Goal: Information Seeking & Learning: Learn about a topic

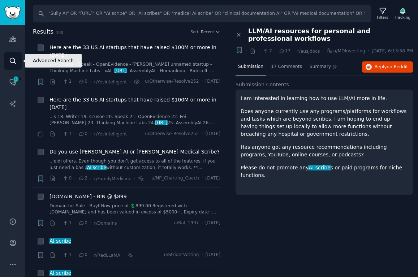
click at [12, 68] on link "Search" at bounding box center [13, 61] width 18 height 18
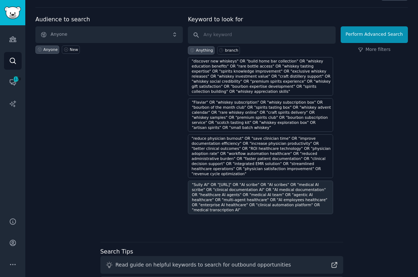
scroll to position [18, 0]
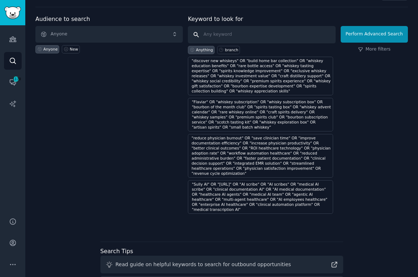
click at [231, 35] on input "text" at bounding box center [261, 34] width 147 height 17
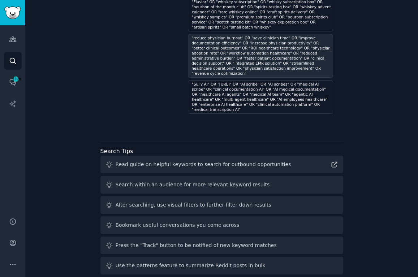
scroll to position [0, 0]
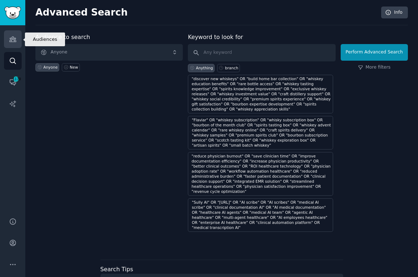
click at [15, 41] on icon "Sidebar" at bounding box center [13, 39] width 8 height 8
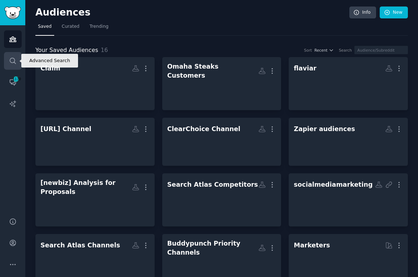
click at [15, 56] on link "Search" at bounding box center [13, 61] width 18 height 18
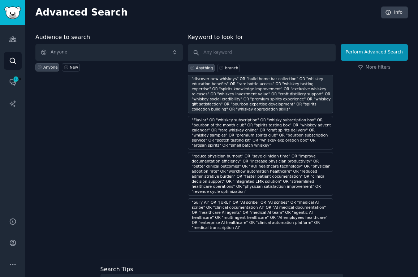
click at [275, 75] on div ""discover new whiskeys" OR "build home bar collection" OR "whiskey education be…" at bounding box center [260, 94] width 145 height 39
type input ""discover new whiskeys" OR "build home bar collection" OR "whiskey education be…"
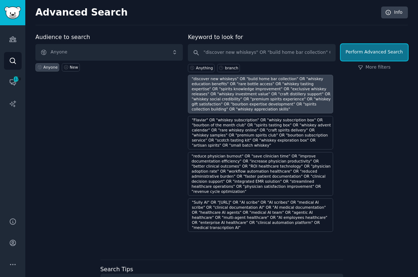
click at [368, 52] on button "Perform Advanced Search" at bounding box center [374, 52] width 67 height 17
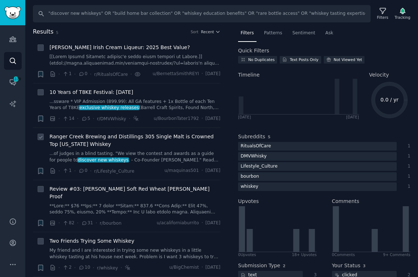
click at [134, 160] on link "...of judges in a blind tasting. "We view the contest and awards as a guide for…" at bounding box center [135, 157] width 171 height 13
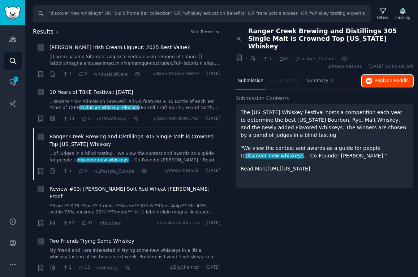
click at [373, 75] on button "Reply on Reddit" at bounding box center [387, 81] width 51 height 12
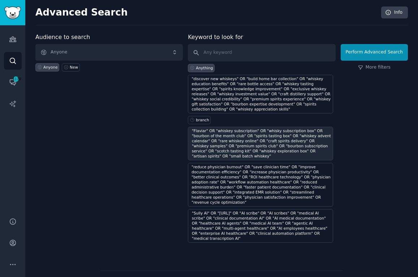
click at [228, 145] on div ""Flaviar" OR "whiskey subscription" OR "whisky subscription box" OR "bourbon of…" at bounding box center [262, 143] width 140 height 30
type input ""Flaviar" OR "whiskey subscription" OR "whisky subscription box" OR "bourbon of…"
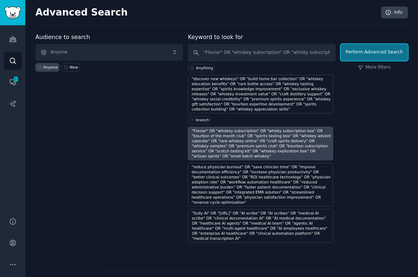
click at [361, 51] on button "Perform Advanced Search" at bounding box center [374, 52] width 67 height 17
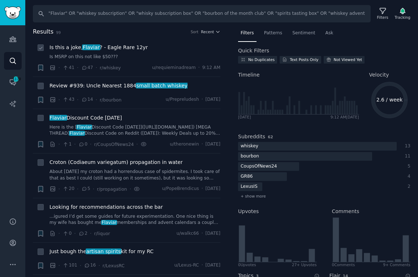
click at [141, 54] on link "Is MSRP on this not like $50???" at bounding box center [135, 57] width 171 height 7
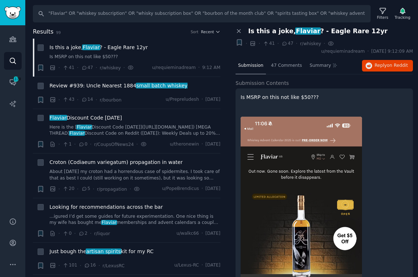
click at [252, 98] on p "Is MSRP on this not like $50???" at bounding box center [324, 98] width 167 height 8
copy p "MSRP"
click at [300, 204] on img at bounding box center [301, 249] width 121 height 264
click at [299, 214] on img at bounding box center [301, 249] width 121 height 264
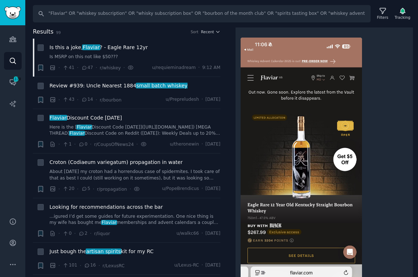
scroll to position [89, 0]
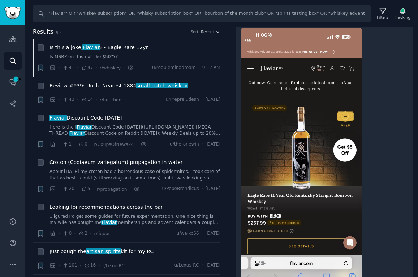
click at [364, 187] on div at bounding box center [324, 162] width 167 height 279
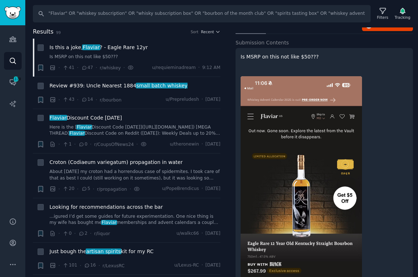
scroll to position [0, 0]
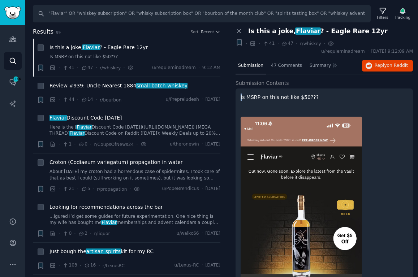
drag, startPoint x: 241, startPoint y: 44, endPoint x: 307, endPoint y: 93, distance: 81.3
click at [307, 93] on div "Is MSRP on this not like $50???" at bounding box center [324, 242] width 177 height 307
click at [306, 97] on p "Is MSRP on this not like $50???" at bounding box center [324, 98] width 167 height 8
click at [382, 62] on button "Reply on Reddit" at bounding box center [387, 66] width 51 height 12
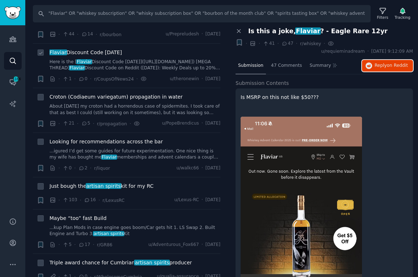
scroll to position [69, 0]
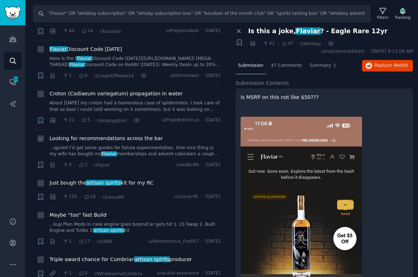
click at [148, 156] on link "...igured I’d get some guides for future experimentation. One nice thing is my …" at bounding box center [135, 151] width 171 height 13
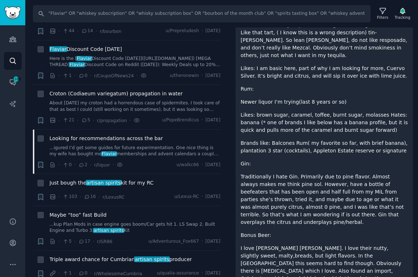
scroll to position [427, 0]
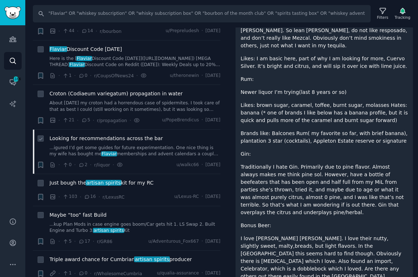
click at [138, 147] on link "...igured I’d get some guides for future experimentation. One nice thing is my …" at bounding box center [135, 151] width 171 height 13
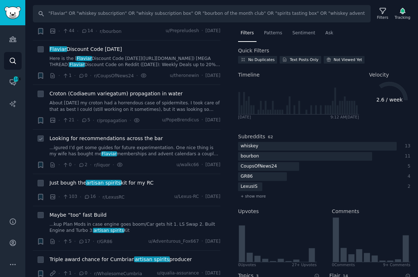
click at [138, 147] on link "...igured I’d get some guides for future experimentation. One nice thing is my …" at bounding box center [135, 151] width 171 height 13
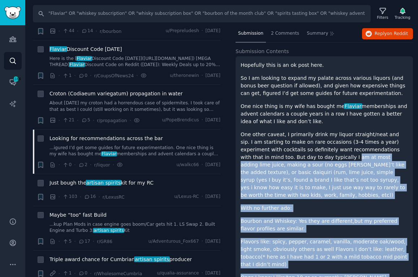
scroll to position [8, 0]
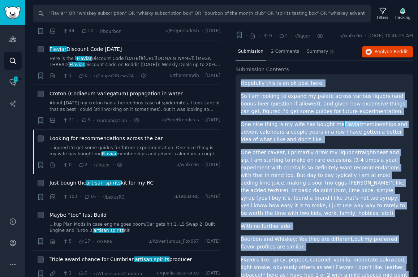
drag, startPoint x: 313, startPoint y: 252, endPoint x: 235, endPoint y: 81, distance: 187.3
copy div "Hopefully this is an ok post here. So I am looking to expand my palate across v…"
click at [383, 51] on span "Reply on Reddit" at bounding box center [391, 52] width 33 height 7
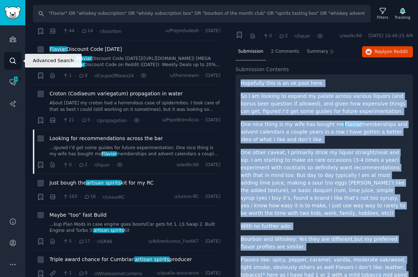
click at [11, 64] on icon "Sidebar" at bounding box center [13, 61] width 8 height 8
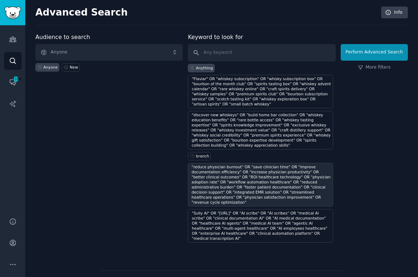
click at [232, 184] on div ""reduce physician burnout" OR "save clinician time" OR "improve documentation e…" at bounding box center [262, 184] width 140 height 40
type input ""reduce physician burnout" OR "save clinician time" OR "improve documentation e…"
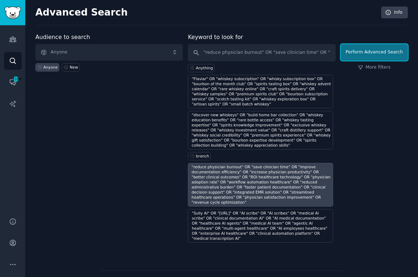
click at [375, 56] on button "Perform Advanced Search" at bounding box center [374, 52] width 67 height 17
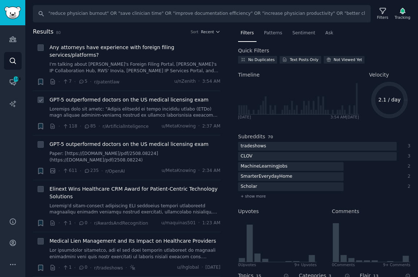
click at [164, 106] on link at bounding box center [135, 112] width 171 height 13
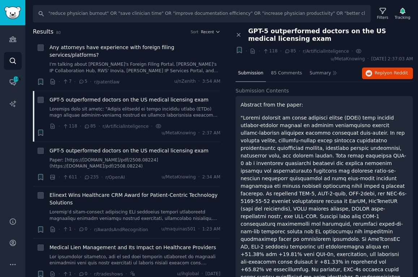
drag, startPoint x: 350, startPoint y: 240, endPoint x: 242, endPoint y: 103, distance: 174.4
click at [242, 103] on div "Abstract from the paper: https://www.alphaxiv.org/pdf/2508.08224" at bounding box center [324, 228] width 167 height 254
copy div "Abstract from the paper: "Recent advances in large language models (LLMs) have …"
click at [377, 73] on span "Reply on Reddit" at bounding box center [391, 73] width 33 height 7
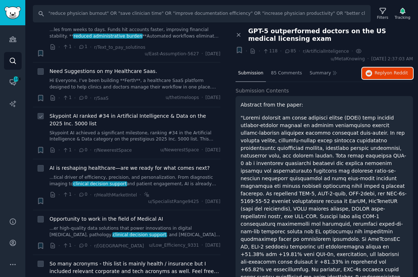
scroll to position [578, 0]
click at [171, 225] on link "...er high-quality data solutions that power innovations in digital radiology, …" at bounding box center [135, 231] width 171 height 13
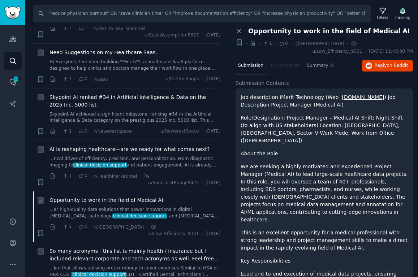
scroll to position [597, 0]
click at [170, 247] on span "So many acronyms - this list is mainly health / insurance but I included releva…" at bounding box center [135, 254] width 171 height 15
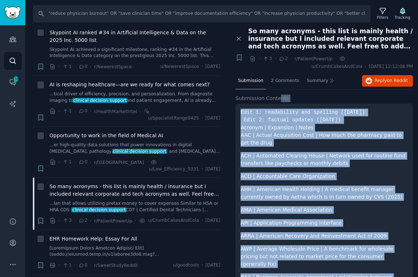
drag, startPoint x: 340, startPoint y: 243, endPoint x: 277, endPoint y: 99, distance: 157.0
click at [242, 109] on pre "Edit 1: readability and spelling (2025-08-20) Edit 2: factual updates (2025-08-…" at bounding box center [324, 116] width 167 height 15
copy div "Edit 1: readability and spelling (2025-08-20) Edit 2: factual updates (2025-08-…"
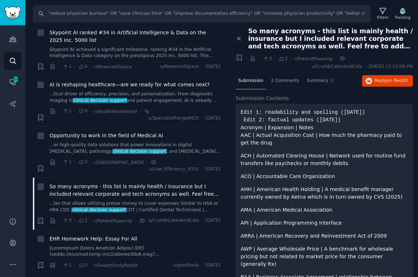
click at [374, 87] on div "Submission 2 Comments Summary Reply on Reddit" at bounding box center [324, 81] width 177 height 17
click at [380, 82] on span "Reply on Reddit" at bounding box center [391, 81] width 33 height 7
click at [12, 56] on link "Search" at bounding box center [13, 61] width 18 height 18
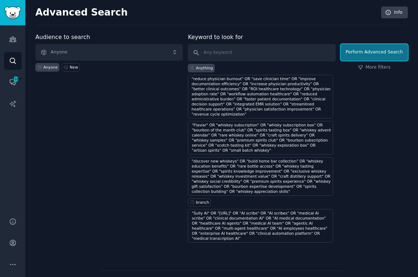
click at [374, 56] on button "Perform Advanced Search" at bounding box center [374, 52] width 67 height 17
click at [14, 262] on icon "Sidebar" at bounding box center [13, 265] width 8 height 8
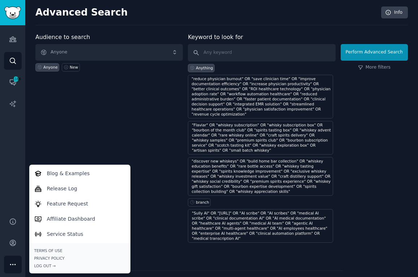
click at [14, 262] on icon "Sidebar" at bounding box center [13, 265] width 8 height 8
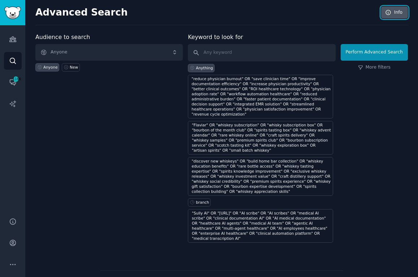
click at [390, 15] on link "Info" at bounding box center [394, 13] width 27 height 12
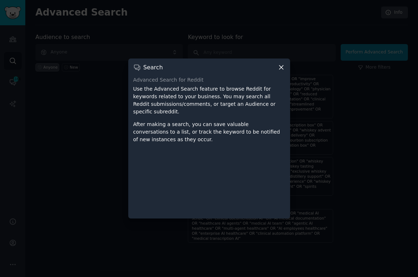
click at [363, 39] on div at bounding box center [209, 138] width 418 height 277
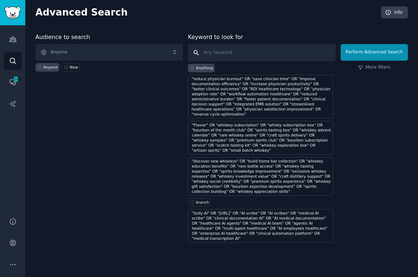
click at [304, 53] on input "text" at bounding box center [261, 52] width 147 height 17
type input "dental implant"
click button "Perform Advanced Search" at bounding box center [374, 52] width 67 height 17
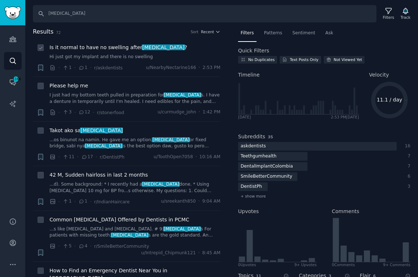
click at [165, 47] on span "dental implant" at bounding box center [163, 47] width 43 height 6
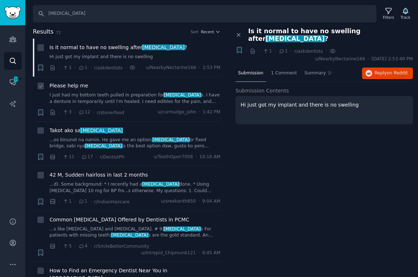
click at [152, 104] on link "I just had my bottom teeth pulled in preparation for dental implant s. I have a…" at bounding box center [135, 98] width 171 height 13
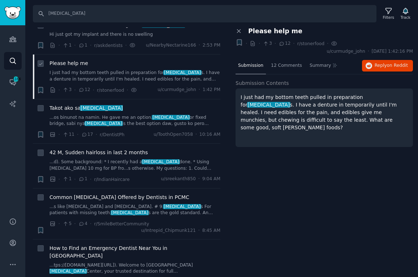
scroll to position [23, 0]
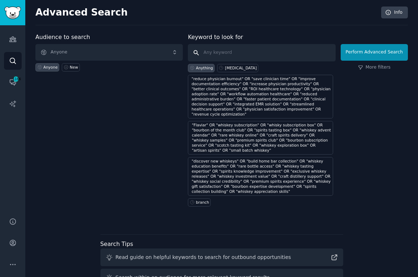
click at [252, 55] on input "text" at bounding box center [261, 52] width 147 height 17
click at [285, 47] on input "text" at bounding box center [261, 52] width 147 height 17
paste input ""teeth transformation journey" OR "dental implant healing process" OR "same day…"
type input ""teeth transformation journey" OR "dental implant healing process" OR "same day…"
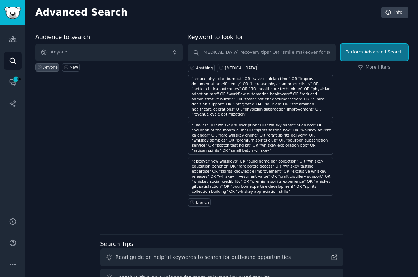
click at [355, 50] on button "Perform Advanced Search" at bounding box center [374, 52] width 67 height 17
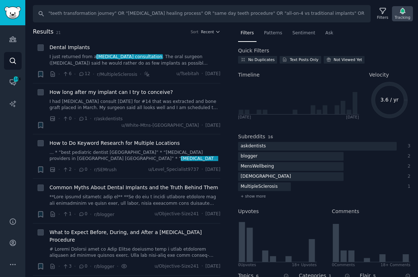
click at [402, 13] on icon "button" at bounding box center [402, 11] width 5 height 6
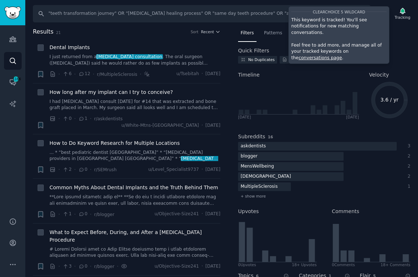
click at [342, 55] on link "conversations page" at bounding box center [320, 57] width 43 height 5
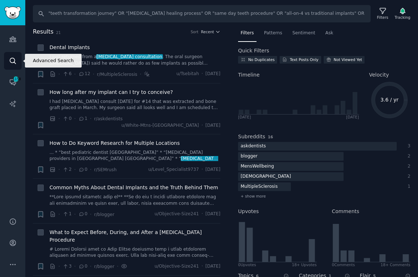
click at [10, 53] on link "Search" at bounding box center [13, 61] width 18 height 18
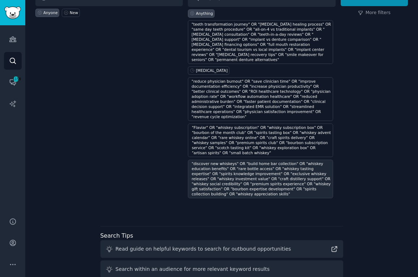
scroll to position [8, 0]
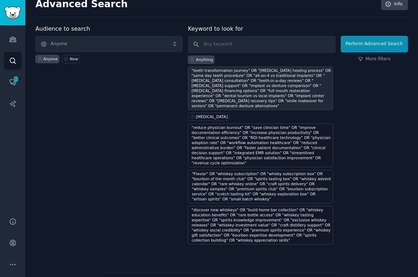
click at [228, 80] on div ""teeth transformation journey" OR "dental implant healing process" OR "same day…" at bounding box center [262, 88] width 140 height 40
type input ""teeth transformation journey" OR "dental implant healing process" OR "same day…"
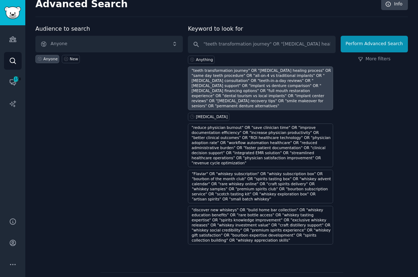
click at [231, 91] on div ""teeth transformation journey" OR "dental implant healing process" OR "same day…" at bounding box center [262, 88] width 140 height 40
click at [367, 43] on button "Perform Advanced Search" at bounding box center [374, 44] width 67 height 17
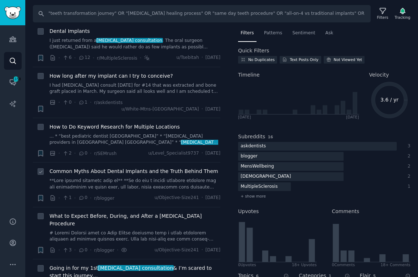
scroll to position [28, 0]
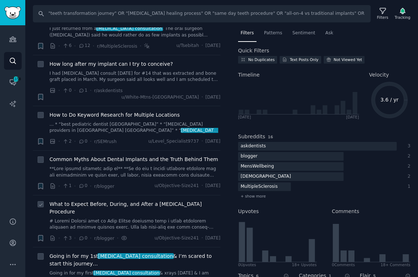
click at [173, 218] on link at bounding box center [135, 224] width 171 height 13
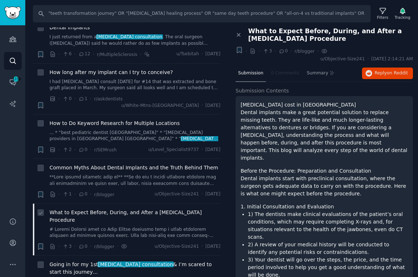
scroll to position [13, 0]
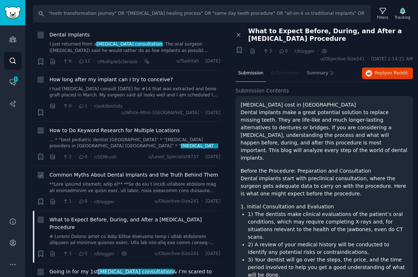
click at [172, 173] on div "Common Myths About Dental Implants and the Truth Behind Them" at bounding box center [135, 182] width 171 height 23
click at [171, 181] on link at bounding box center [135, 187] width 171 height 13
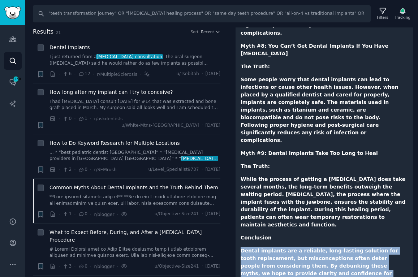
scroll to position [755, 0]
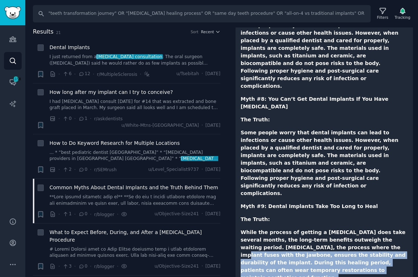
drag, startPoint x: 393, startPoint y: 163, endPoint x: 345, endPoint y: 125, distance: 61.5
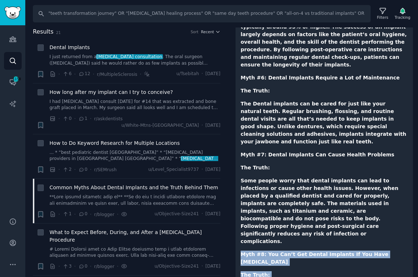
scroll to position [593, 0]
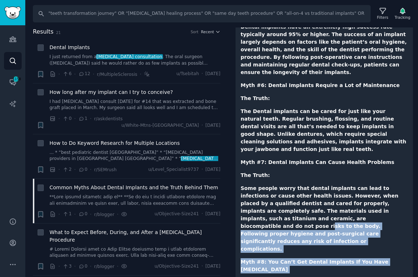
drag, startPoint x: 390, startPoint y: 223, endPoint x: 323, endPoint y: 138, distance: 107.3
click at [323, 138] on div "Best dental implants near me It is now a widely accepted solution for the repla…" at bounding box center [324, 66] width 167 height 1116
click at [342, 185] on strong "Some people worry that dental implants can lead to infections or cause other he…" at bounding box center [320, 218] width 158 height 67
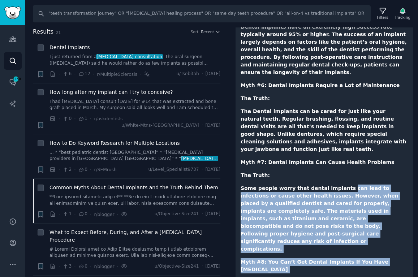
click at [243, 185] on strong "Some people worry that dental implants can lead to infections or cause other he…" at bounding box center [320, 218] width 158 height 67
click at [242, 185] on strong "Some people worry that dental implants can lead to infections or cause other he…" at bounding box center [320, 218] width 158 height 67
copy div "Some people worry that dental implants can lead to infections or cause other he…"
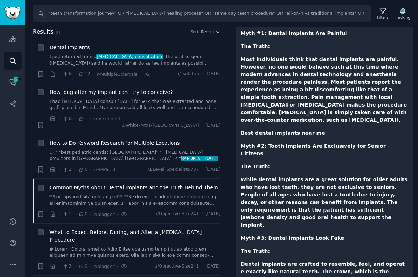
scroll to position [0, 0]
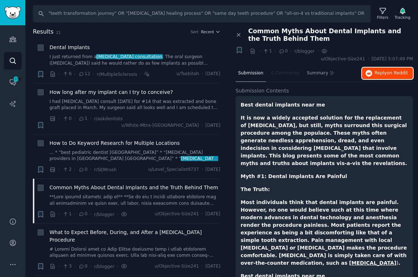
click at [390, 73] on span "on Reddit" at bounding box center [397, 72] width 21 height 5
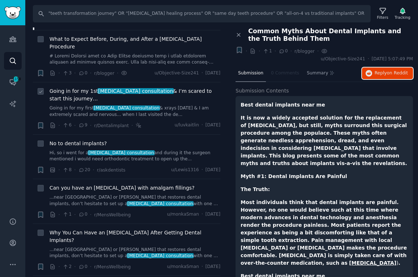
scroll to position [204, 0]
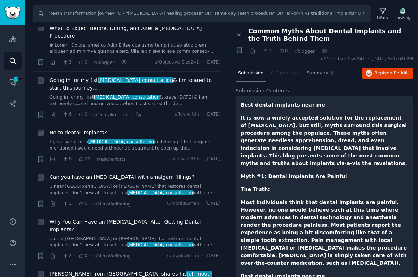
click at [184, 139] on link "Hi, so i went for a dental implant consultation and during it the surgeon menti…" at bounding box center [135, 145] width 171 height 13
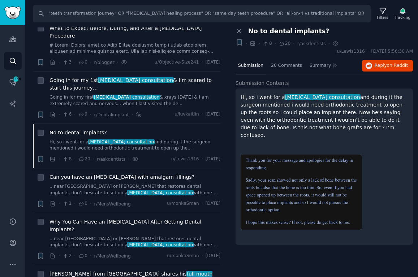
drag, startPoint x: 356, startPoint y: 131, endPoint x: 248, endPoint y: 34, distance: 144.9
click at [248, 34] on div "Close panel No to dental implants? + · · 8 · 20 · r/askdentists · u/Lewis1316 ·…" at bounding box center [324, 140] width 177 height 226
copy div "No to dental implants? + · · 8 · 20 · r/askdentists · u/Lewis1316 · Tue 6/25/20…"
click at [372, 67] on icon "button" at bounding box center [369, 66] width 7 height 7
click at [186, 184] on link "...near Leominster or Sterling that restores dental implants, don’t hesitate to…" at bounding box center [135, 190] width 171 height 13
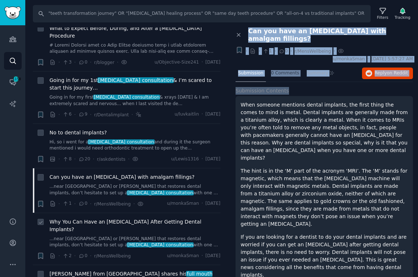
click at [181, 236] on link "...near Leominster or Sterling that restores dental implants, don’t hesitate to…" at bounding box center [135, 242] width 171 height 13
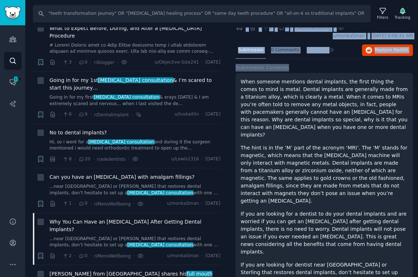
scroll to position [44, 0]
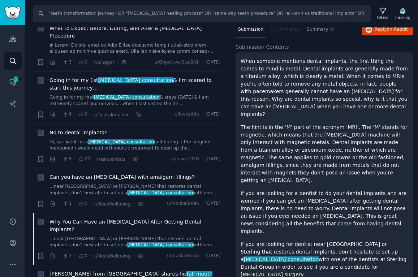
click at [263, 154] on p "The hint is in the ‘M’ part of the acronym ‘MRI’. The ‘M’ stands for magnetic, …" at bounding box center [324, 154] width 167 height 61
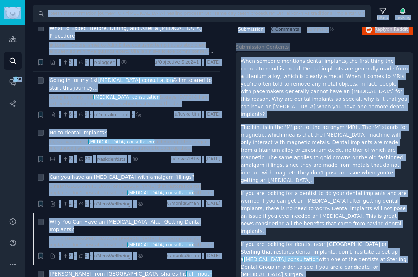
click at [267, 154] on p "The hint is in the ‘M’ part of the acronym ‘MRI’. The ‘M’ stands for magnetic, …" at bounding box center [324, 154] width 167 height 61
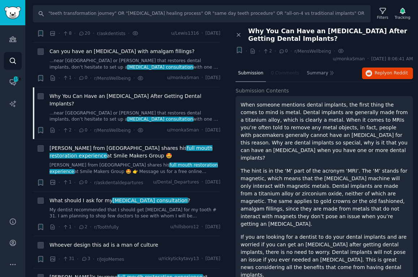
scroll to position [1, 0]
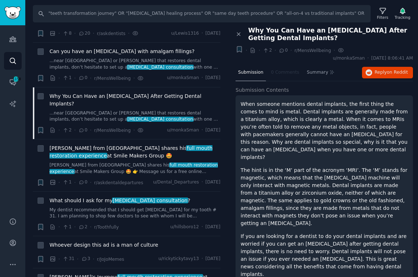
click at [283, 38] on span "Why You Can Have an MRI After Getting Dental Implants?" at bounding box center [330, 34] width 165 height 15
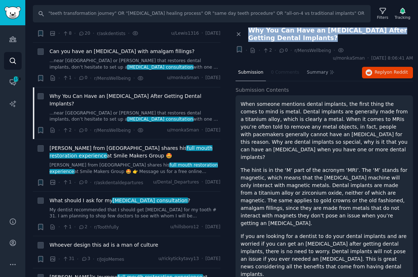
click at [283, 38] on span "Why You Can Have an MRI After Getting Dental Implants?" at bounding box center [330, 34] width 165 height 15
copy div "Why You Can Have an MRI After Getting Dental Implants? +"
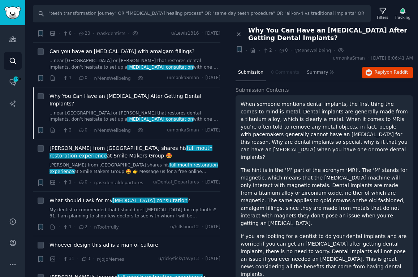
click at [241, 99] on div "When someone mentions dental implants, the first thing the comes to mind is met…" at bounding box center [324, 219] width 177 height 248
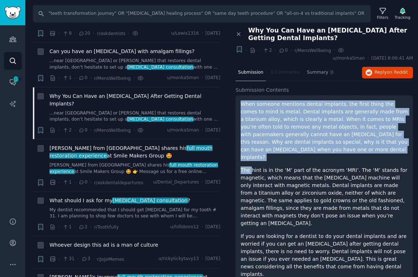
scroll to position [44, 0]
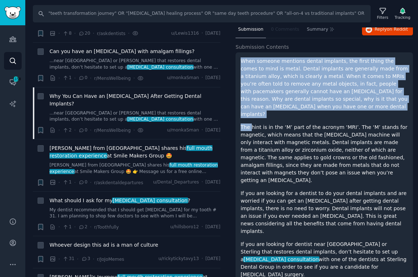
drag, startPoint x: 239, startPoint y: 102, endPoint x: 343, endPoint y: 249, distance: 180.5
click at [343, 249] on div "When someone mentions dental implants, the first thing the comes to mind is met…" at bounding box center [324, 176] width 177 height 248
copy div "When someone mentions dental implants, the first thing the comes to mind is met…"
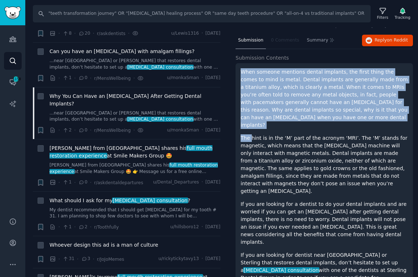
copy div "When someone mentions dental implants, the first thing the comes to mind is met…"
click at [387, 43] on button "Reply on Reddit" at bounding box center [387, 41] width 51 height 12
